Goal: Navigation & Orientation: Find specific page/section

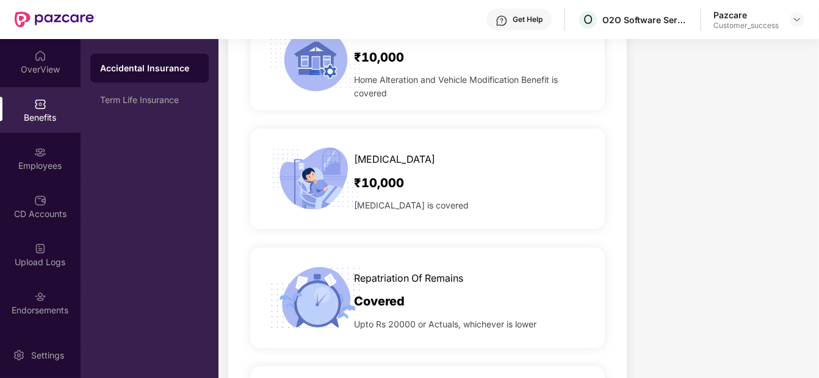
scroll to position [1353, 0]
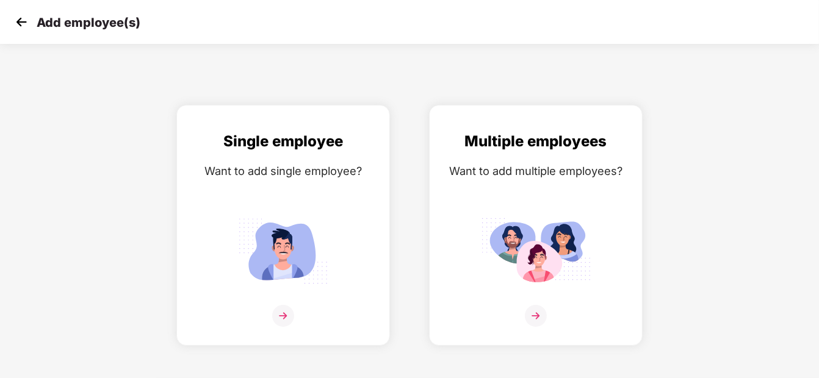
click at [21, 21] on img at bounding box center [21, 22] width 18 height 18
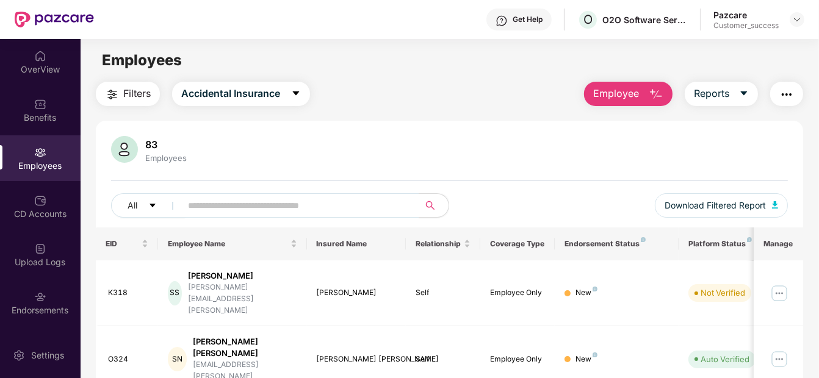
click at [786, 21] on div "Pazcare Customer_success" at bounding box center [758, 19] width 91 height 21
click at [797, 22] on img at bounding box center [797, 20] width 10 height 10
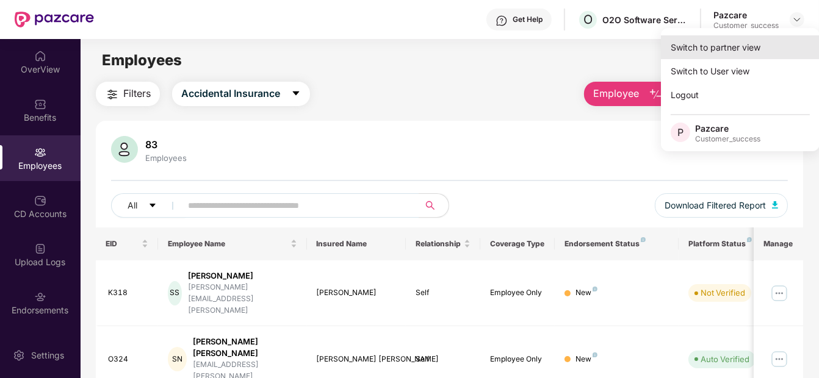
click at [714, 54] on div "Switch to partner view" at bounding box center [740, 47] width 159 height 24
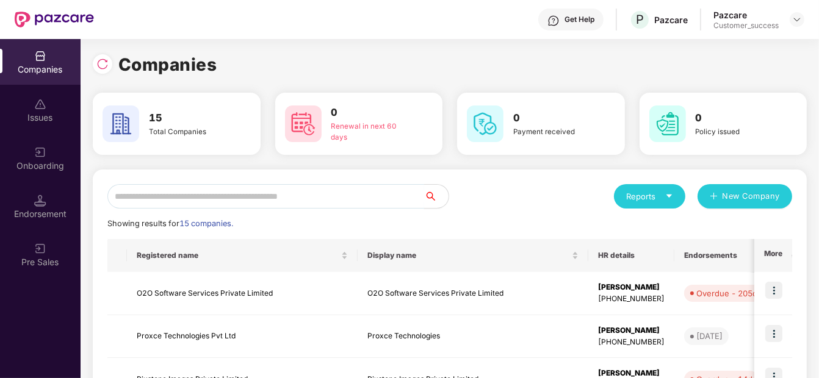
click at [264, 202] on input "text" at bounding box center [265, 196] width 317 height 24
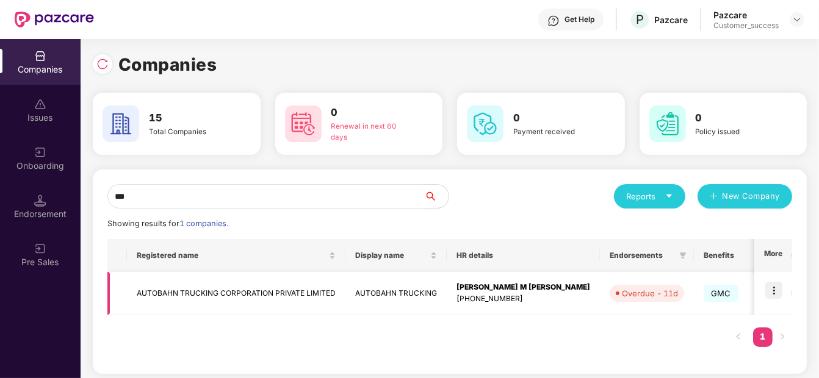
type input "***"
click at [775, 293] on img at bounding box center [773, 290] width 17 height 17
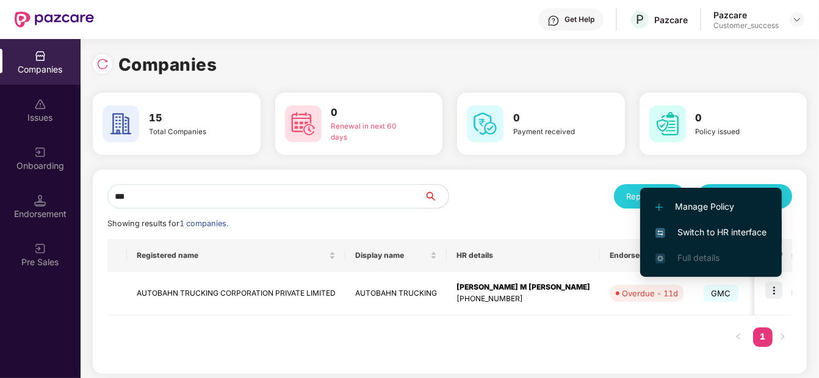
click at [674, 229] on span "Switch to HR interface" at bounding box center [710, 232] width 111 height 13
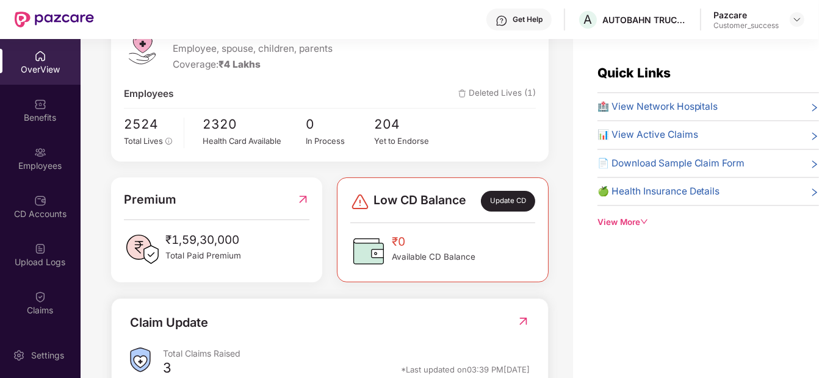
scroll to position [193, 0]
